Goal: Find specific page/section: Find specific page/section

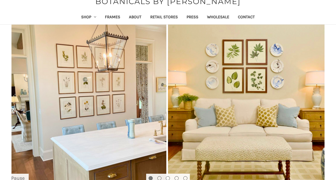
scroll to position [51, 0]
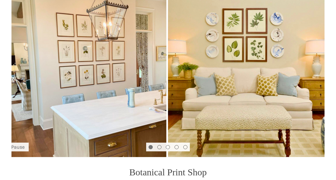
click at [315, 67] on img "Slide number 1" at bounding box center [168, 75] width 336 height 164
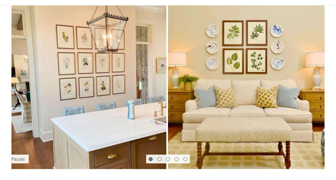
scroll to position [47, 0]
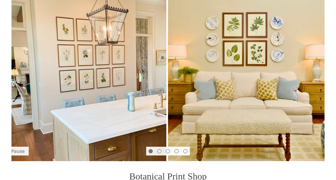
click at [157, 153] on li at bounding box center [159, 151] width 9 height 9
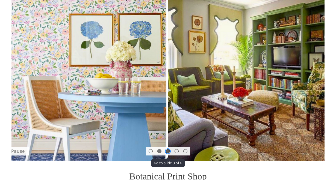
click at [168, 152] on button "Go to slide 3 of 5" at bounding box center [168, 151] width 4 height 4
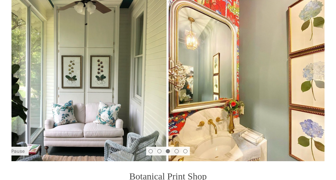
click at [174, 151] on li at bounding box center [176, 151] width 9 height 9
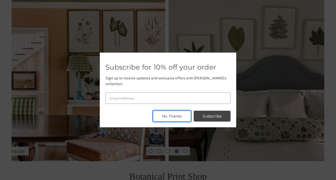
click at [179, 115] on button "No Thanks" at bounding box center [172, 116] width 38 height 11
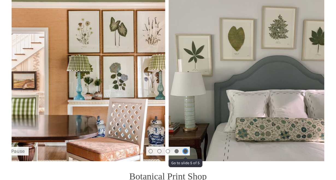
click at [185, 150] on button "Go to slide 5 of 5" at bounding box center [185, 151] width 4 height 4
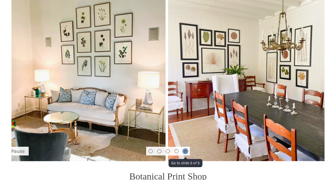
click at [185, 150] on button "Go to slide 5 of 5" at bounding box center [185, 151] width 4 height 4
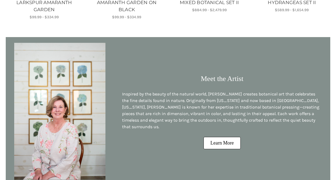
scroll to position [460, 0]
click at [213, 137] on link "Learn More" at bounding box center [221, 143] width 37 height 12
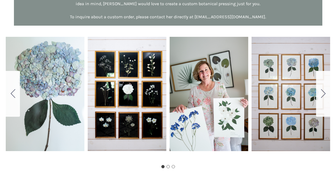
scroll to position [327, 0]
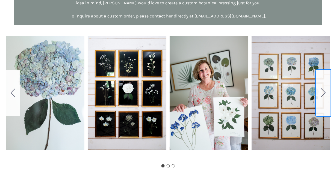
click at [317, 83] on button "Go to slide 2" at bounding box center [323, 93] width 14 height 46
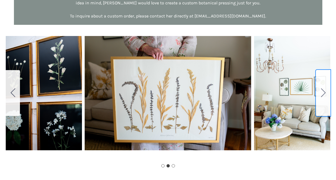
click at [317, 83] on button "Go to slide 3" at bounding box center [323, 93] width 14 height 46
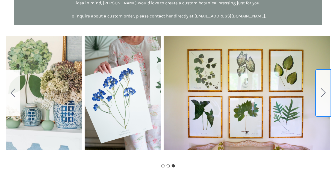
click at [317, 83] on button "Go to slide 1" at bounding box center [323, 93] width 14 height 46
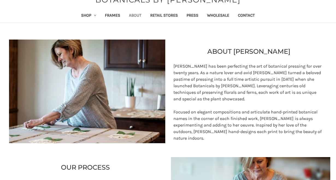
scroll to position [0, 0]
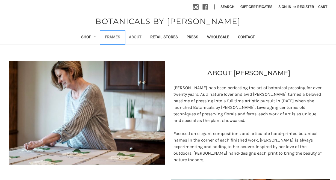
click at [112, 36] on link "Frames" at bounding box center [112, 37] width 24 height 13
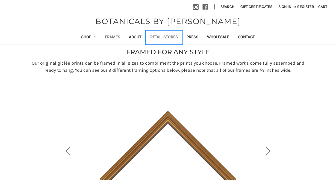
click at [155, 37] on link "Retail Stores" at bounding box center [164, 37] width 36 height 13
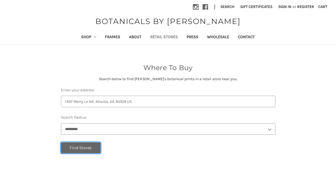
click at [83, 151] on button "Find Stores" at bounding box center [81, 147] width 40 height 11
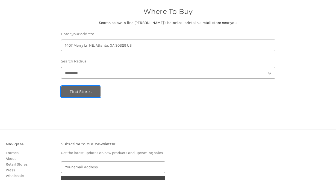
scroll to position [72, 0]
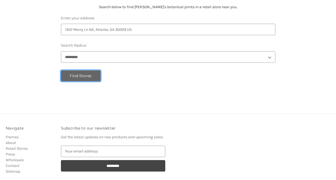
click at [94, 72] on button "Find Stores" at bounding box center [81, 75] width 40 height 11
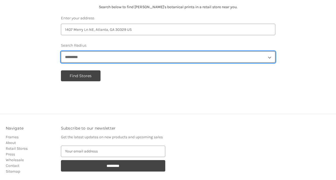
click at [102, 54] on select "******* ******** ******** ******** ******** ********* *********" at bounding box center [168, 56] width 214 height 11
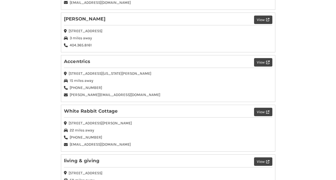
scroll to position [38, 0]
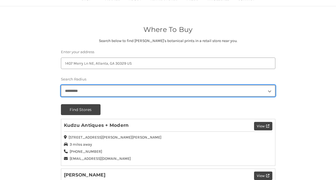
click at [84, 89] on select "******* ******** ******** ******** ******** ********* *********" at bounding box center [168, 90] width 214 height 11
click at [61, 85] on select "******* ******** ******** ******** ******** ********* *********" at bounding box center [168, 90] width 214 height 11
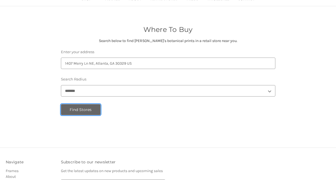
click at [83, 109] on button "Find Stores" at bounding box center [81, 109] width 40 height 11
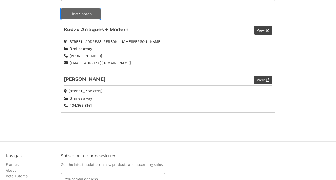
scroll to position [64, 0]
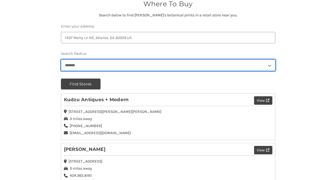
click at [88, 68] on select "******* ******** ******** ******** ******** ********* *********" at bounding box center [168, 64] width 214 height 11
click at [61, 59] on select "******* ******** ******** ******** ******** ********* *********" at bounding box center [168, 64] width 214 height 11
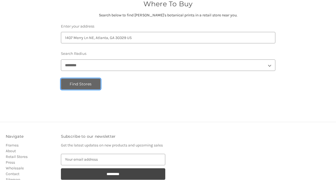
click at [86, 87] on button "Find Stores" at bounding box center [81, 84] width 40 height 11
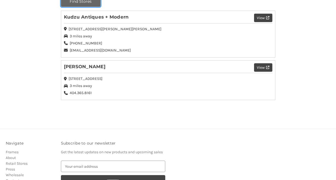
scroll to position [71, 0]
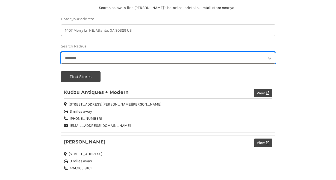
click at [92, 56] on select "******* ******** ******** ******** ******** ********* *********" at bounding box center [168, 57] width 214 height 11
select select "**"
click at [61, 52] on select "******* ******** ******** ******** ******** ********* *********" at bounding box center [168, 57] width 214 height 11
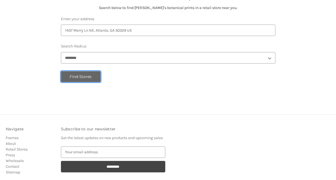
click at [89, 75] on button "Find Stores" at bounding box center [81, 76] width 40 height 11
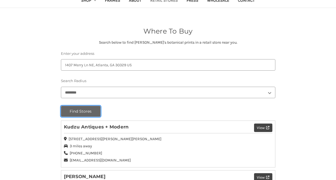
scroll to position [0, 0]
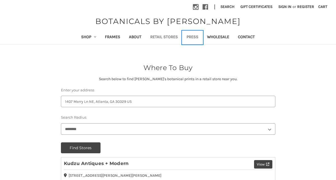
click at [195, 33] on link "Press" at bounding box center [192, 37] width 20 height 13
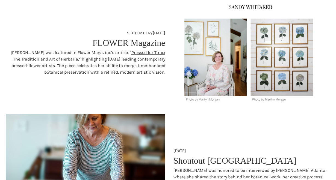
scroll to position [156, 0]
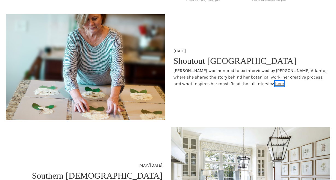
click at [275, 83] on link "here" at bounding box center [279, 83] width 9 height 5
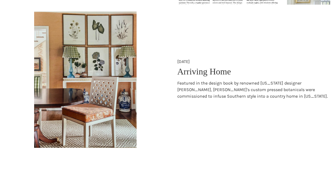
scroll to position [343, 0]
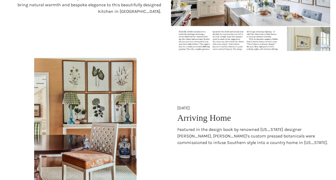
click at [197, 90] on div "[DATE] Arriving Home Featured in the design book by renowned [US_STATE] designe…" at bounding box center [250, 126] width 165 height 136
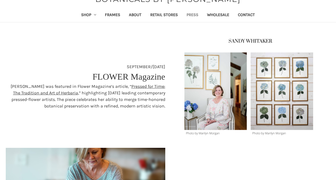
scroll to position [20, 0]
